Goal: Task Accomplishment & Management: Complete application form

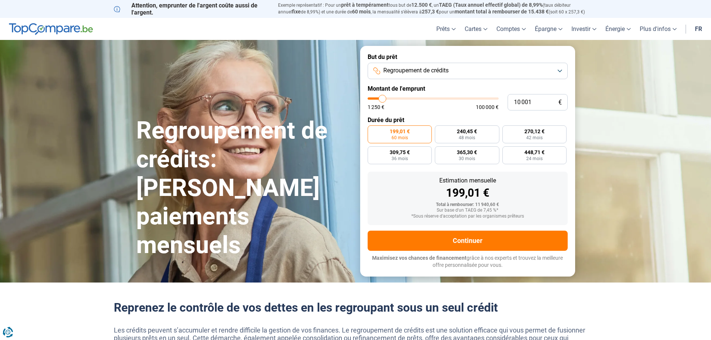
click at [561, 72] on button "Regroupement de crédits" at bounding box center [467, 71] width 200 height 16
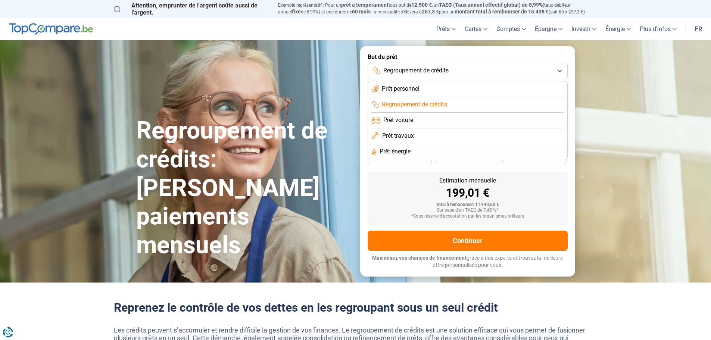
click at [549, 100] on li "Regroupement de crédits" at bounding box center [468, 105] width 192 height 16
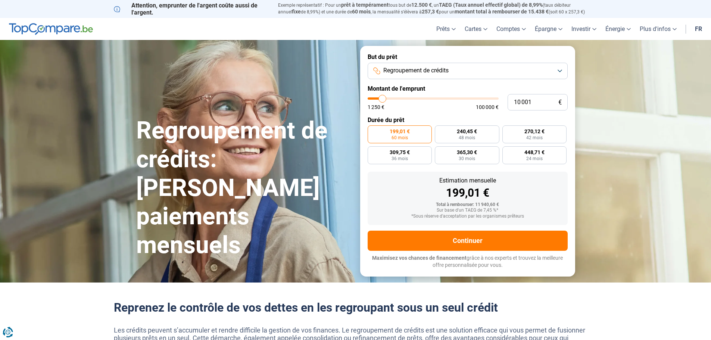
type input "10 250"
type input "10250"
type input "11 000"
type input "11000"
type input "12 000"
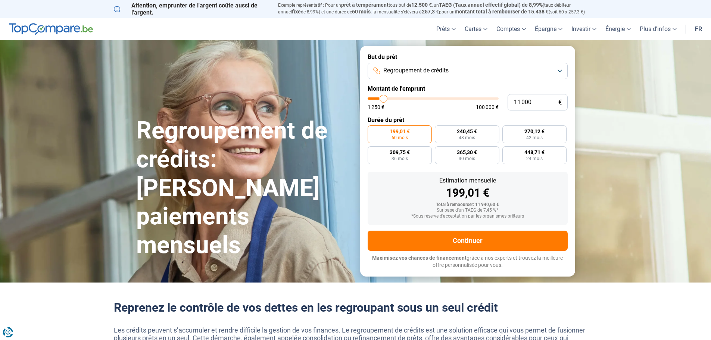
type input "12000"
type input "13 500"
type input "13500"
type input "14 750"
type input "14750"
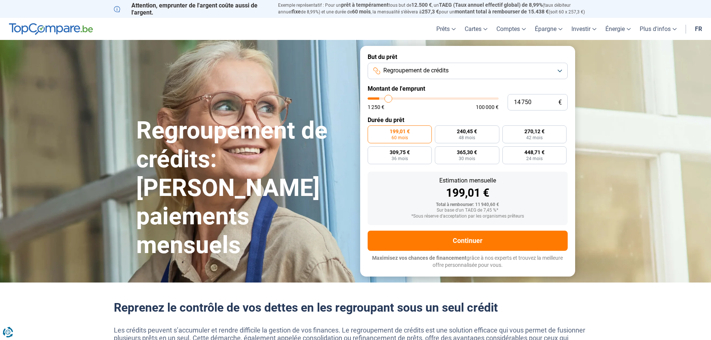
type input "15 750"
type input "15750"
type input "16 250"
type input "16250"
type input "16 500"
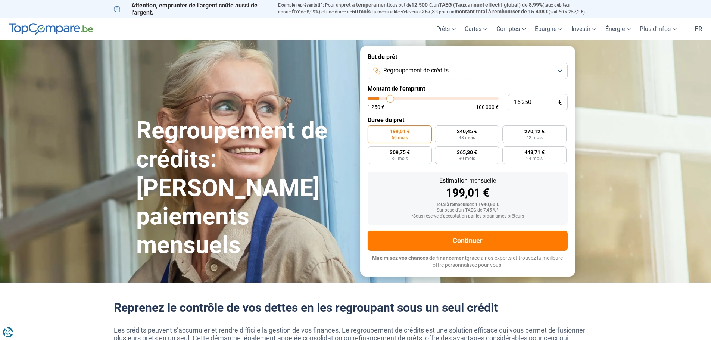
type input "16500"
type input "17 000"
type input "17000"
type input "17 250"
type input "17250"
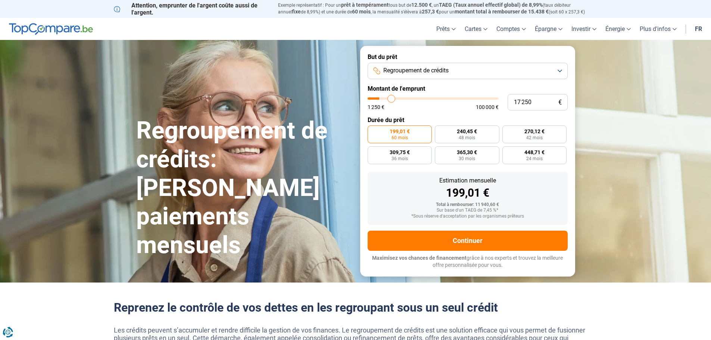
type input "17 500"
type input "17500"
type input "17 750"
type input "17750"
type input "18 000"
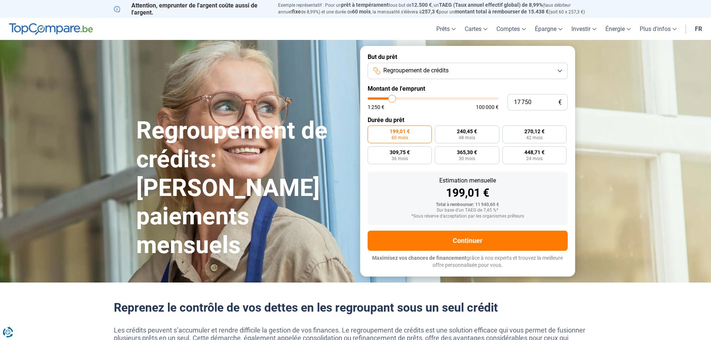
type input "18000"
type input "18 500"
type input "18500"
type input "18 750"
type input "18750"
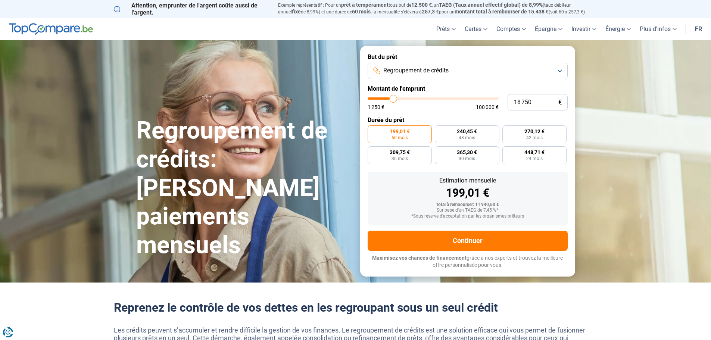
type input "19 000"
type input "19000"
type input "19 250"
type input "19250"
type input "19 750"
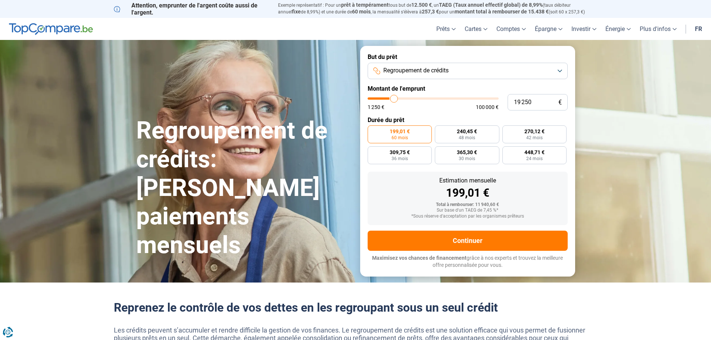
type input "19750"
type input "20 000"
type input "20000"
type input "20 500"
type input "20500"
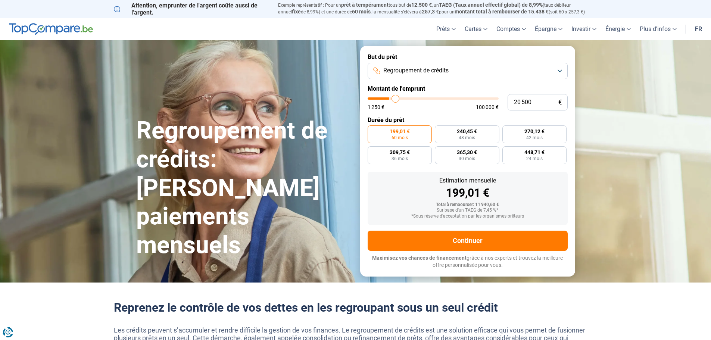
type input "20 750"
type input "20750"
type input "21 250"
type input "21250"
type input "21 500"
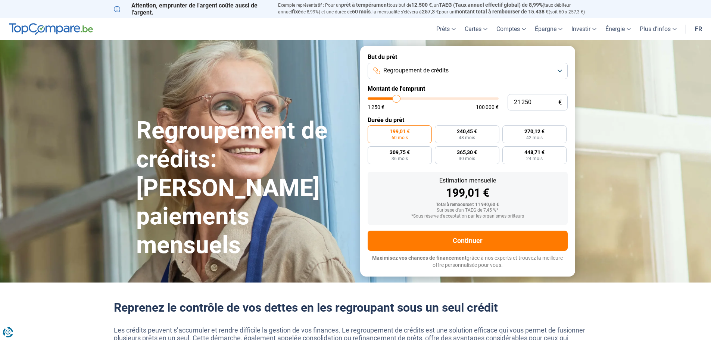
type input "21500"
type input "21 750"
type input "21750"
type input "22 000"
type input "22000"
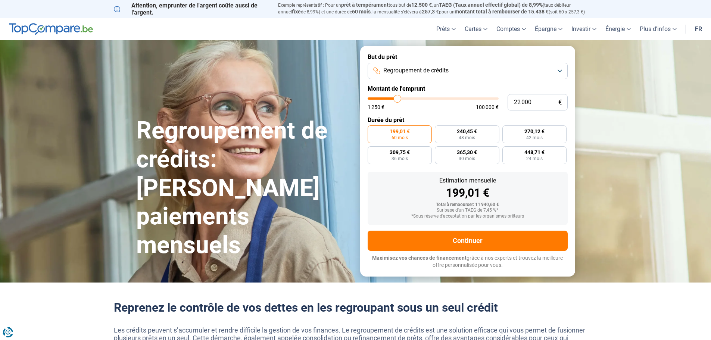
type input "22 250"
type input "22250"
type input "22 750"
type input "22750"
type input "23 000"
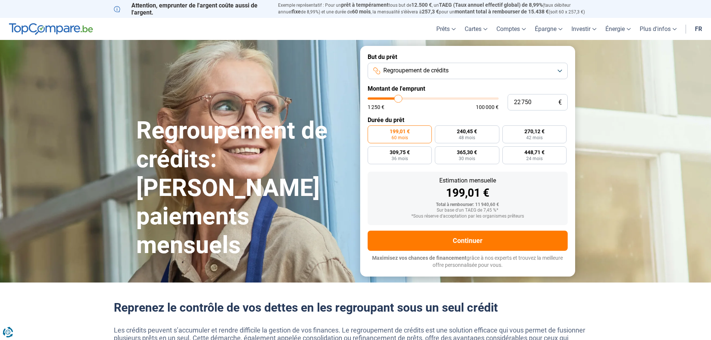
type input "23000"
type input "23 250"
type input "23250"
type input "23 500"
type input "23500"
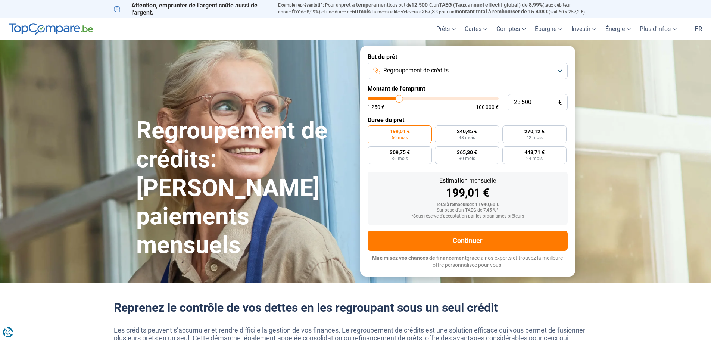
type input "23 750"
type input "23750"
type input "24 250"
type input "24250"
type input "24 500"
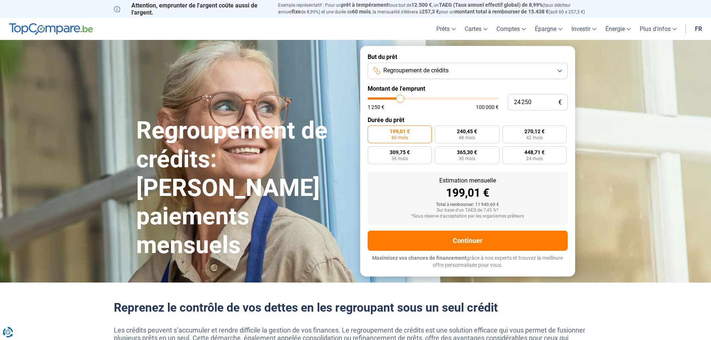
type input "24500"
type input "24 750"
type input "24750"
type input "25 000"
type input "25000"
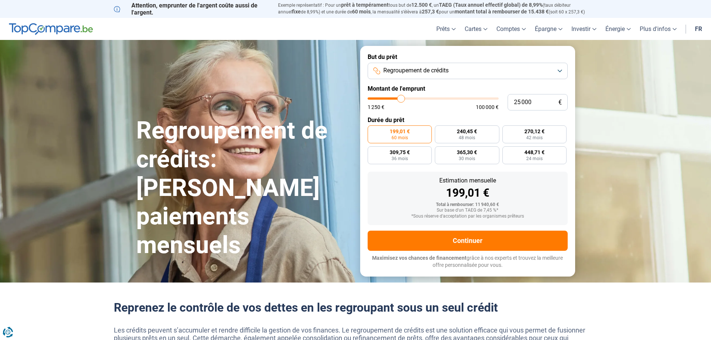
type input "25 250"
type input "25250"
type input "26 000"
type input "26000"
type input "26 250"
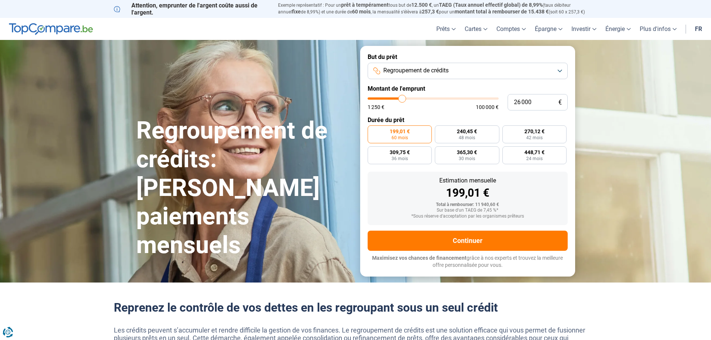
type input "26250"
type input "27 500"
type input "27500"
type input "29 250"
type input "29250"
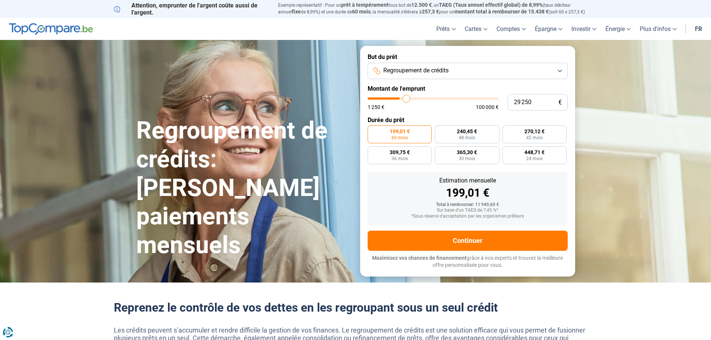
type input "32 500"
type input "32500"
type input "35 000"
type input "35000"
type input "37 250"
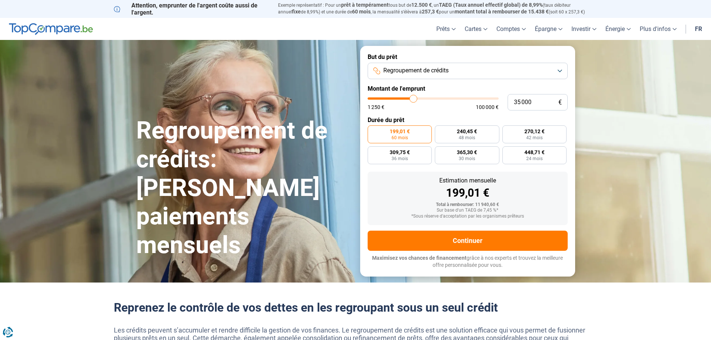
type input "37250"
type input "39 250"
type input "39250"
type input "41 000"
type input "41000"
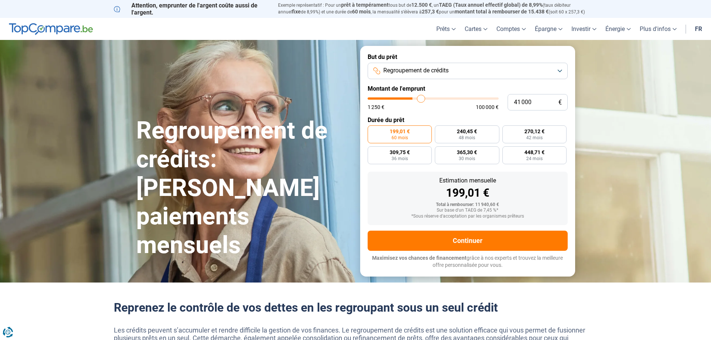
type input "41 250"
type input "41250"
type input "42 000"
type input "42000"
type input "42 750"
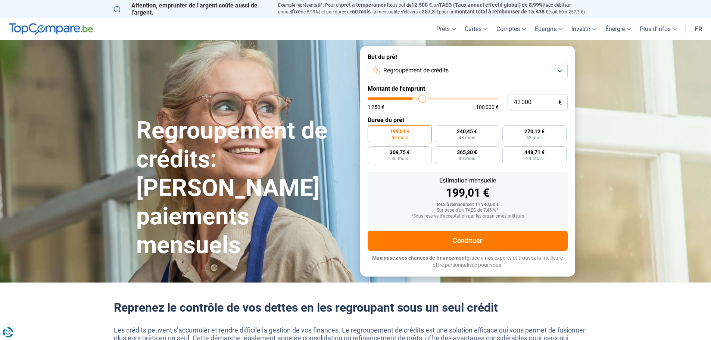
type input "42750"
type input "43 500"
type input "43500"
type input "43 750"
type input "43750"
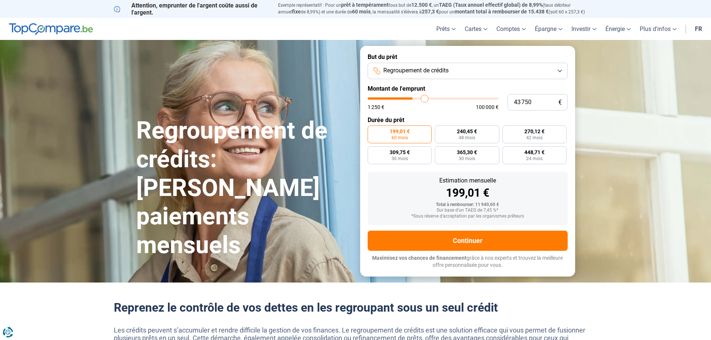
type input "44 500"
type input "44500"
type input "45 250"
type input "45250"
type input "46 750"
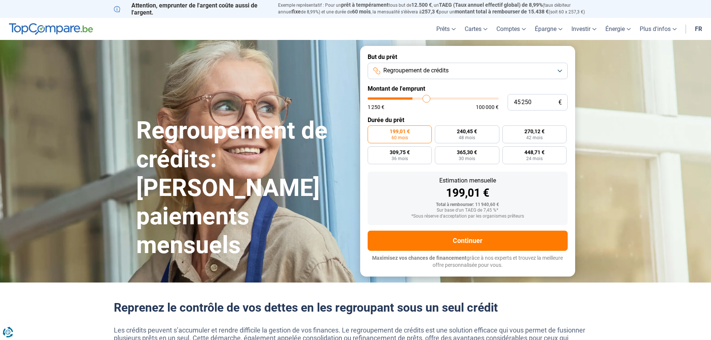
type input "46750"
type input "47 500"
type input "47500"
type input "48 250"
type input "48250"
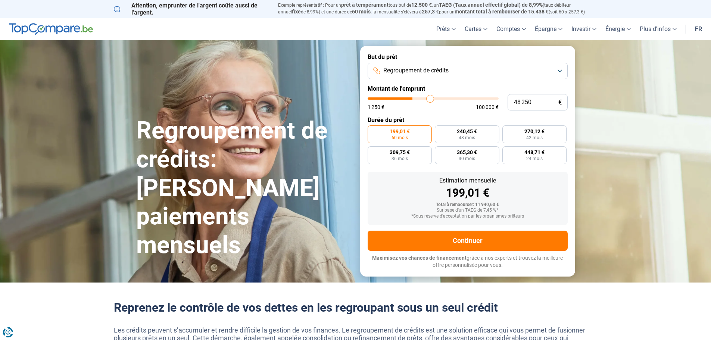
type input "49 500"
type input "49500"
type input "50 500"
type input "50500"
type input "51 750"
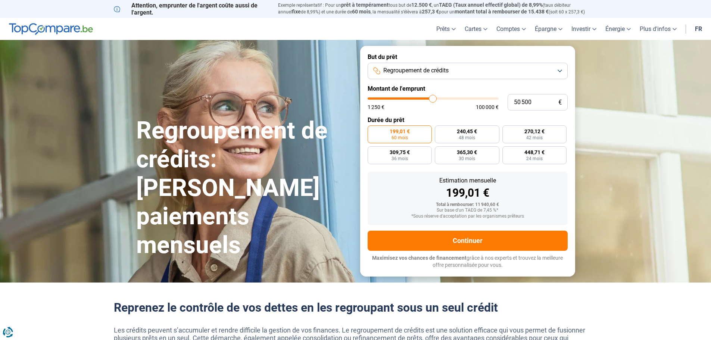
type input "51750"
type input "52 750"
type input "52750"
type input "53 000"
type input "53000"
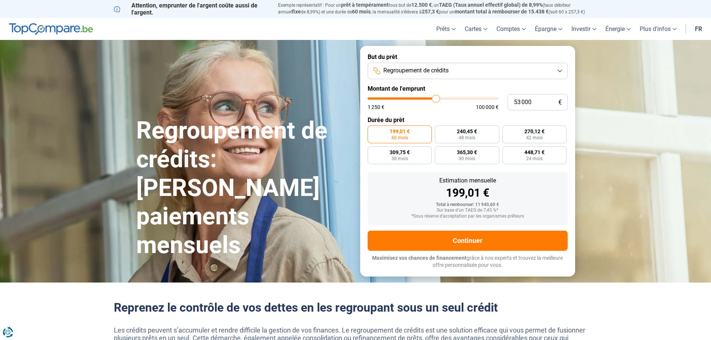
type input "53 500"
type input "53500"
type input "54 500"
type input "54500"
type input "55 000"
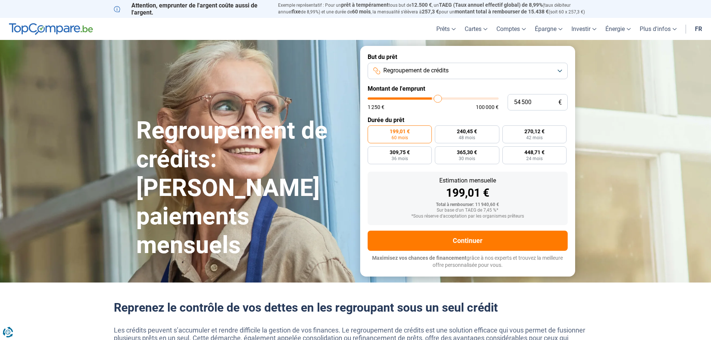
type input "55000"
type input "55 500"
type input "55500"
type input "56 000"
type input "56000"
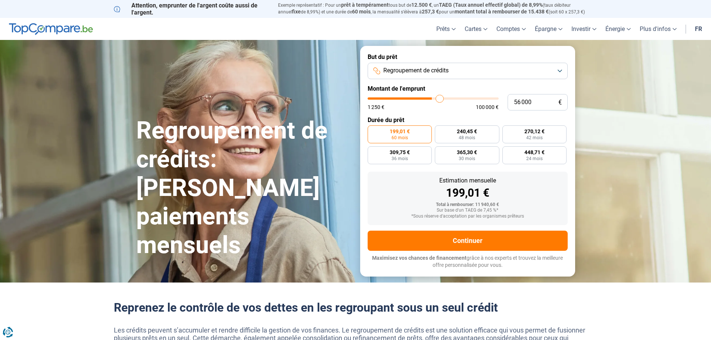
type input "56 250"
type input "56250"
type input "56 500"
type input "56500"
type input "57 250"
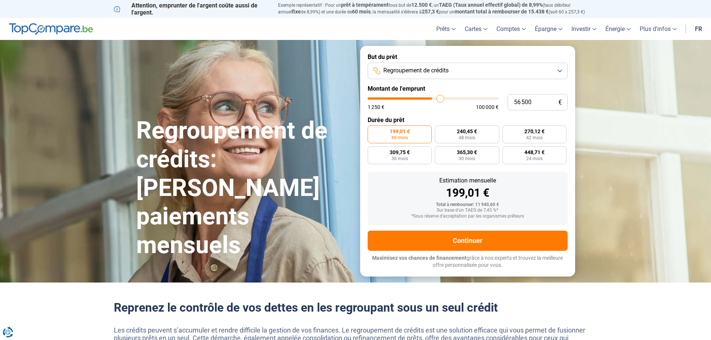
type input "57250"
type input "57 500"
type input "57500"
type input "58 000"
type input "58000"
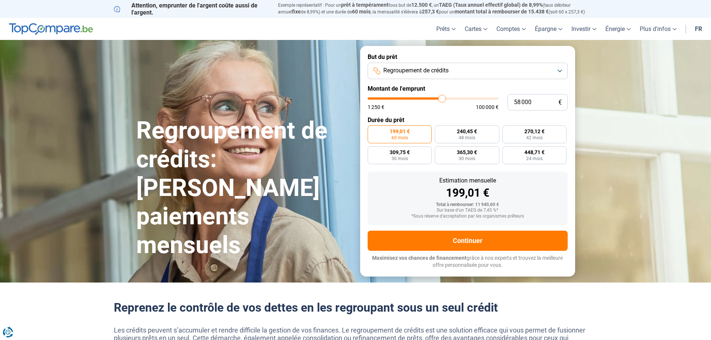
type input "58 500"
type input "58500"
type input "59 000"
type input "59000"
type input "60 000"
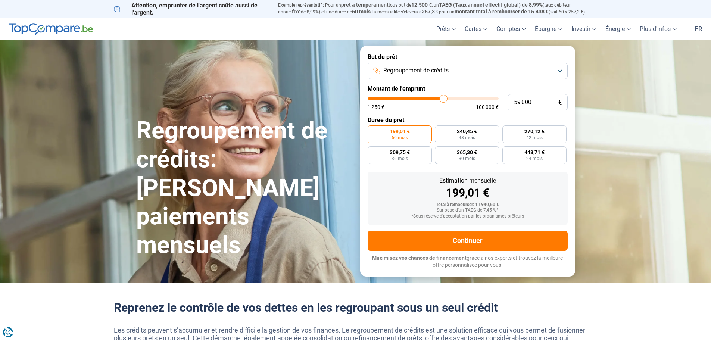
type input "60000"
type input "60 250"
type input "60250"
type input "60 750"
type input "60750"
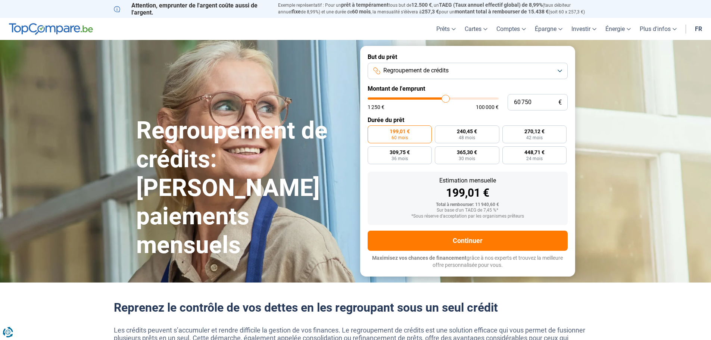
type input "61 000"
type input "61000"
type input "62 000"
type input "62000"
type input "62 500"
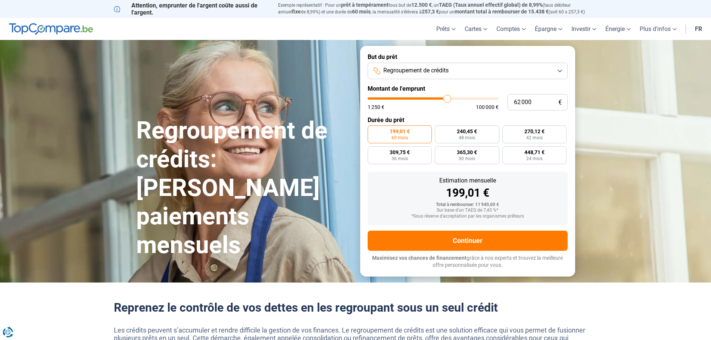
type input "62500"
type input "63 000"
type input "63000"
type input "63 500"
type input "63500"
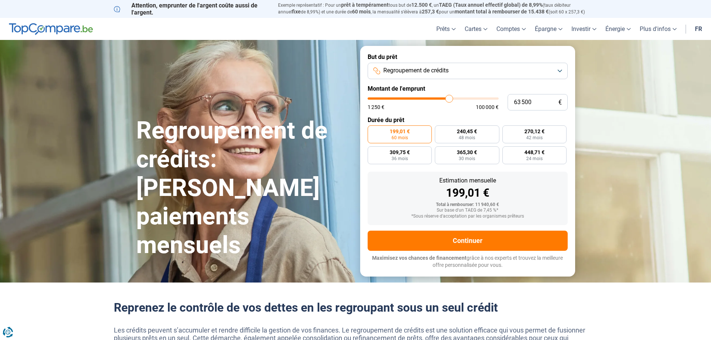
type input "64 750"
type input "64750"
type input "66 750"
type input "66750"
type input "69 750"
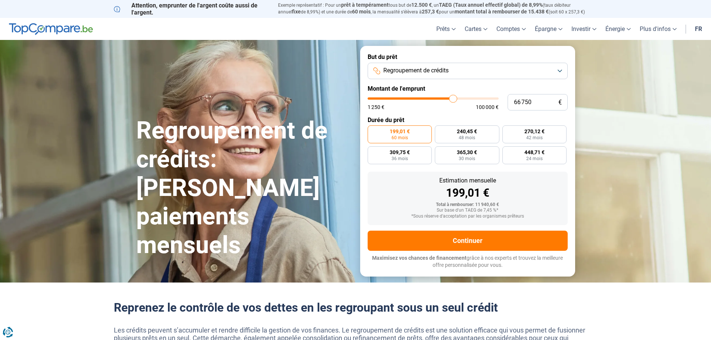
type input "69750"
type input "72 250"
type input "72250"
type input "73 250"
type input "73250"
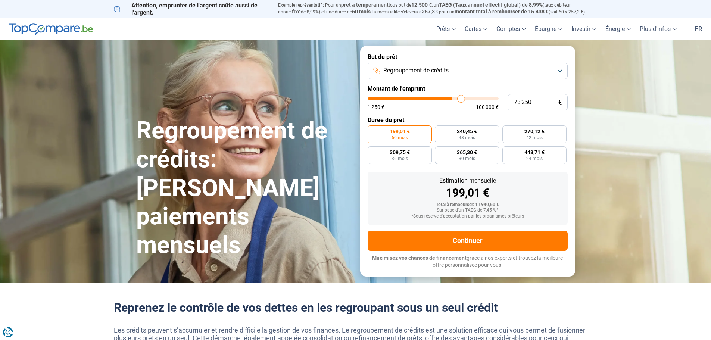
type input "73 750"
type input "73750"
type input "74 000"
type input "74000"
type input "75 000"
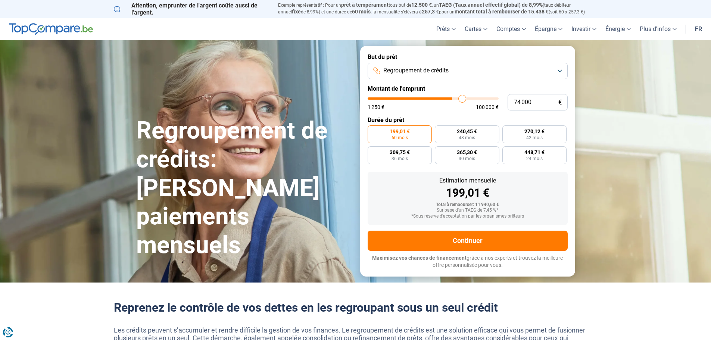
type input "75000"
type input "75 500"
type input "75500"
type input "76 750"
type input "76750"
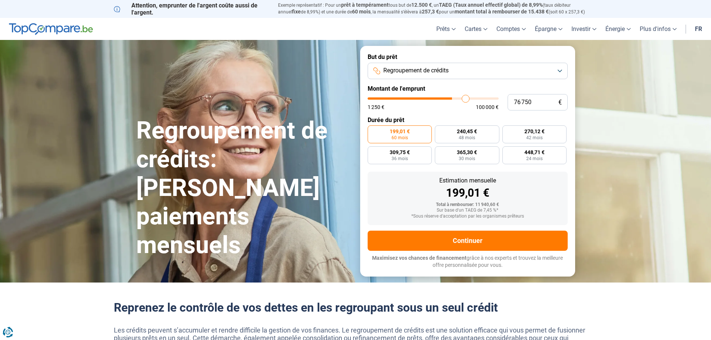
type input "77 250"
type input "77250"
type input "78 000"
type input "78000"
type input "78 750"
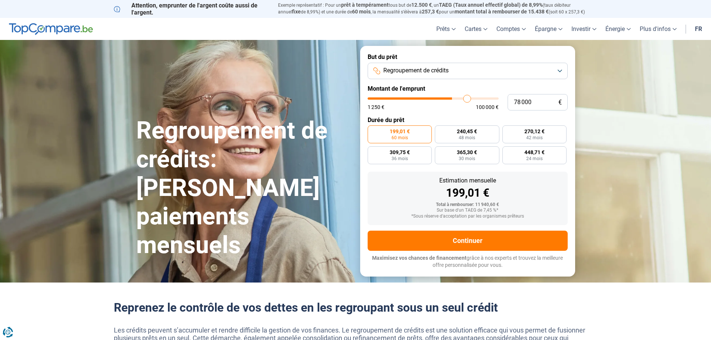
type input "78750"
type input "79 500"
type input "79500"
type input "80 000"
type input "80000"
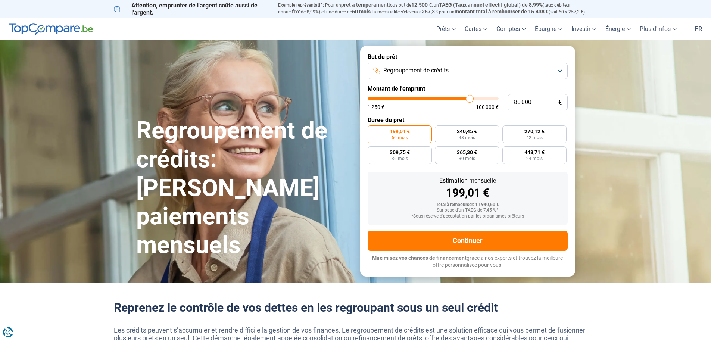
type input "80 750"
type input "80750"
type input "81 250"
type input "81250"
type input "81 750"
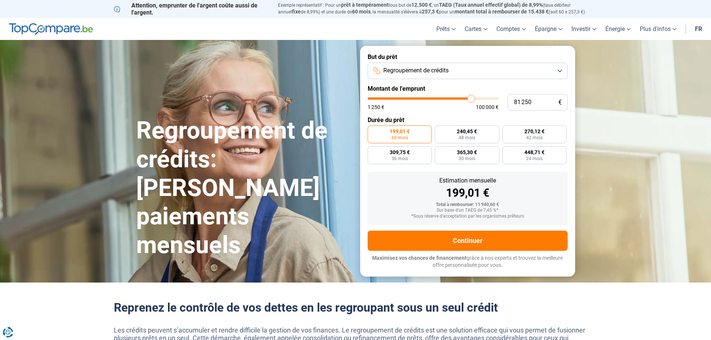
type input "81750"
type input "82 250"
type input "82250"
type input "82 500"
type input "82500"
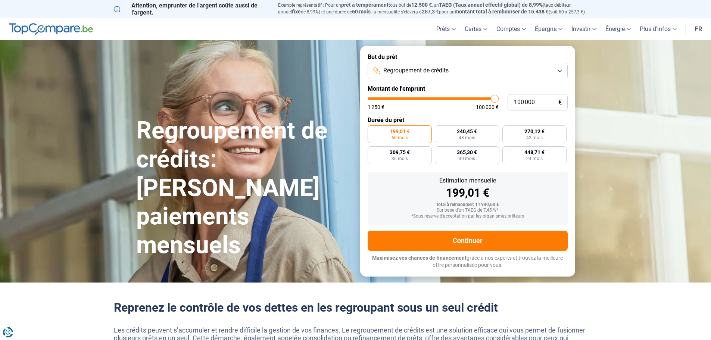
drag, startPoint x: 382, startPoint y: 100, endPoint x: 510, endPoint y: 98, distance: 127.2
click at [498, 98] on input "range" at bounding box center [432, 98] width 131 height 2
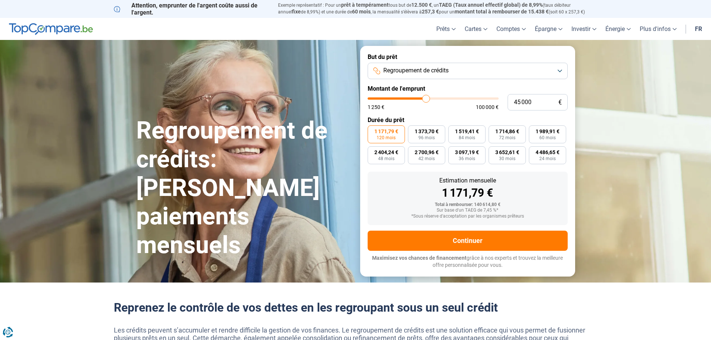
drag, startPoint x: 494, startPoint y: 102, endPoint x: 426, endPoint y: 102, distance: 68.3
click at [426, 100] on input "range" at bounding box center [432, 98] width 131 height 2
